Goal: Entertainment & Leisure: Consume media (video, audio)

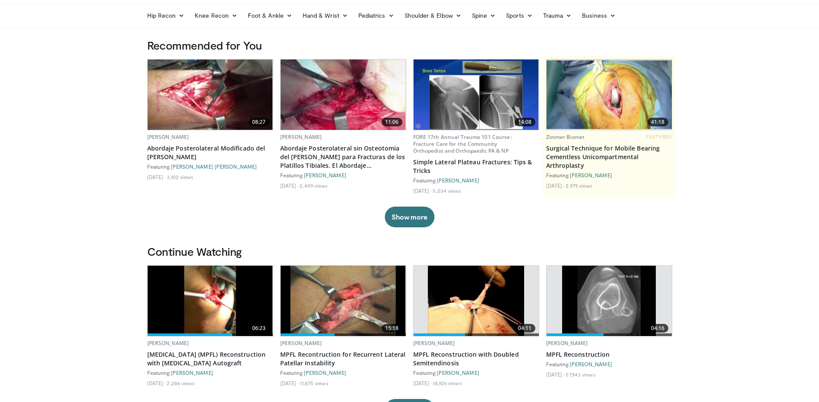
scroll to position [43, 0]
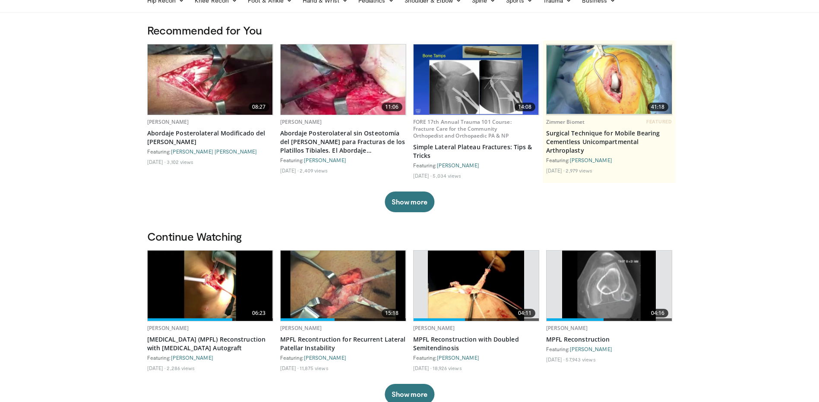
click at [211, 265] on img at bounding box center [210, 286] width 125 height 70
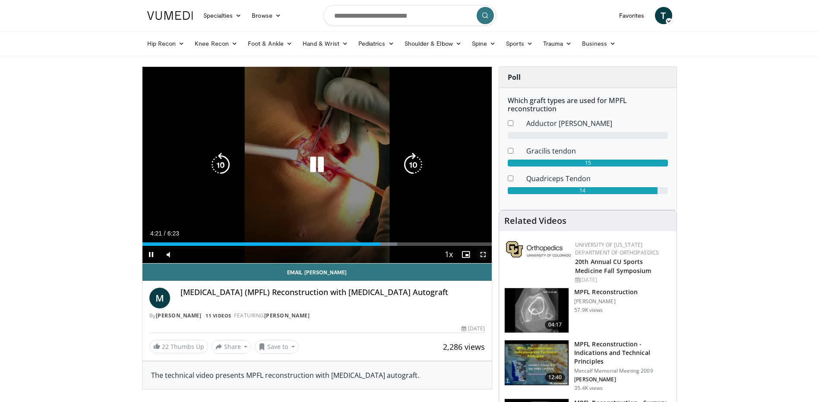
drag, startPoint x: 481, startPoint y: 257, endPoint x: 483, endPoint y: 302, distance: 44.9
click at [481, 257] on span "Video Player" at bounding box center [482, 254] width 17 height 17
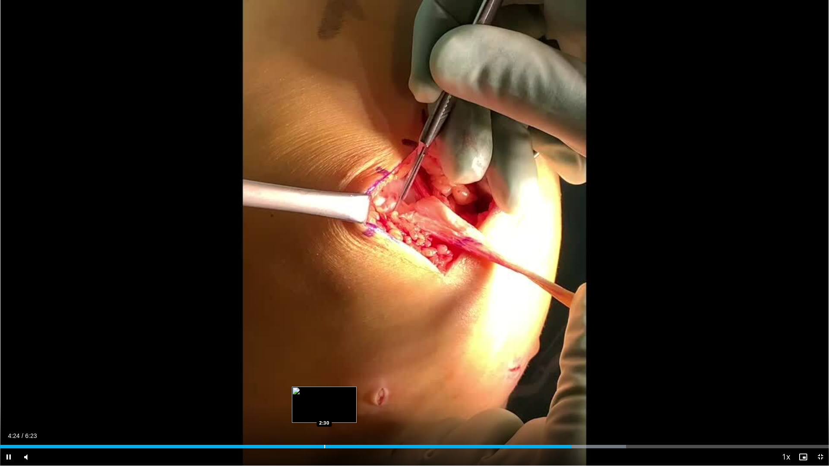
click at [324, 402] on div "Loaded : 75.53% 4:24 2:30" at bounding box center [414, 446] width 829 height 3
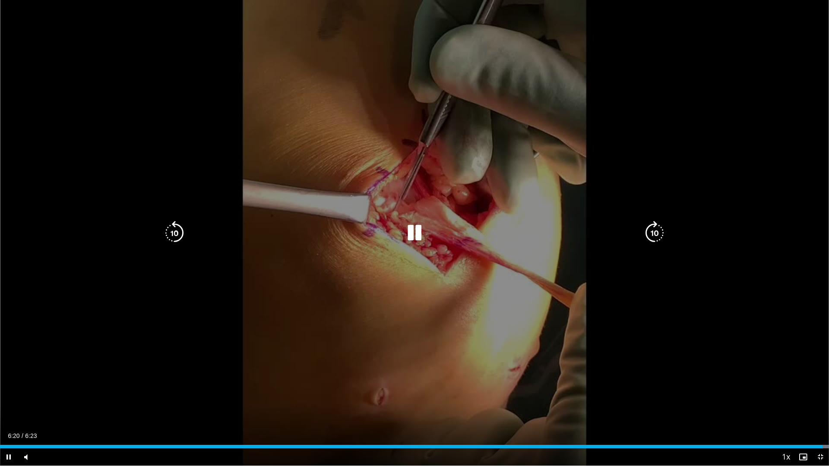
click at [419, 238] on icon "Video Player" at bounding box center [414, 233] width 24 height 24
